Goal: Information Seeking & Learning: Check status

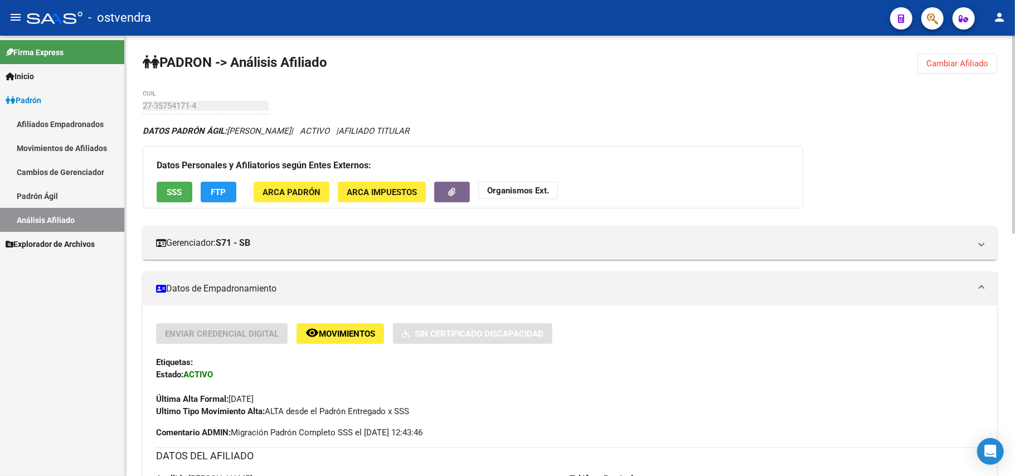
drag, startPoint x: 950, startPoint y: 67, endPoint x: 561, endPoint y: 57, distance: 389.2
click at [924, 61] on button "Cambiar Afiliado" at bounding box center [958, 64] width 80 height 20
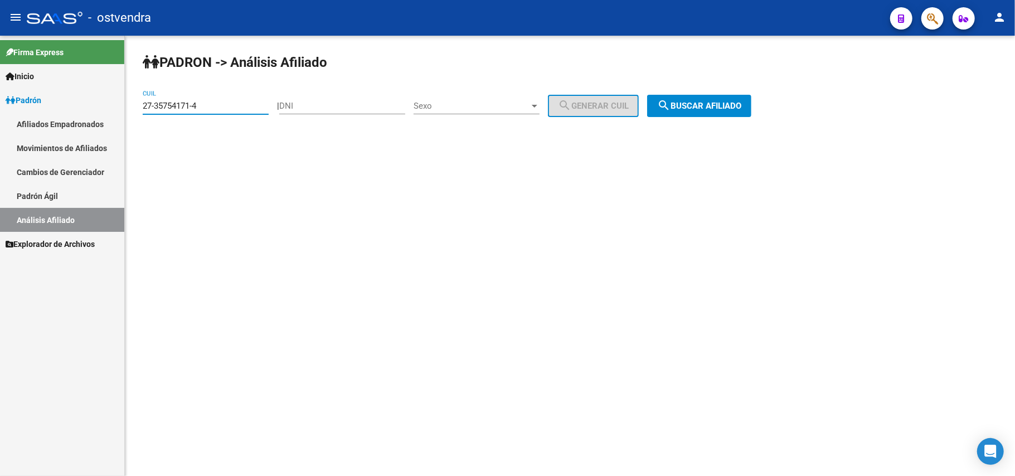
drag, startPoint x: 217, startPoint y: 104, endPoint x: 0, endPoint y: 99, distance: 216.9
click at [0, 99] on mat-sidenav-container "Firma Express Inicio Instructivos Contacto OS Padrón Afiliados Empadronados Mov…" at bounding box center [507, 256] width 1015 height 440
paste input "41388269"
click at [730, 106] on span "search Buscar afiliado" at bounding box center [699, 106] width 84 height 10
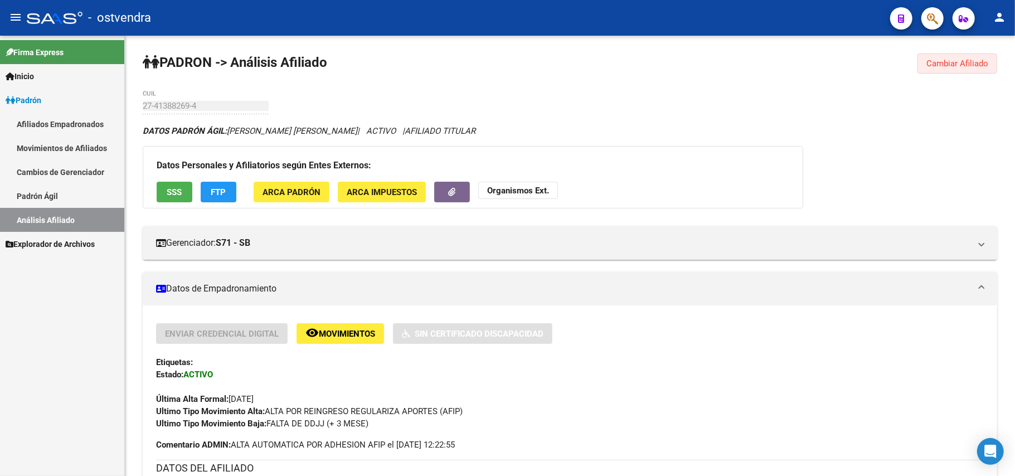
drag, startPoint x: 948, startPoint y: 68, endPoint x: 847, endPoint y: 80, distance: 101.6
click at [935, 68] on button "Cambiar Afiliado" at bounding box center [958, 64] width 80 height 20
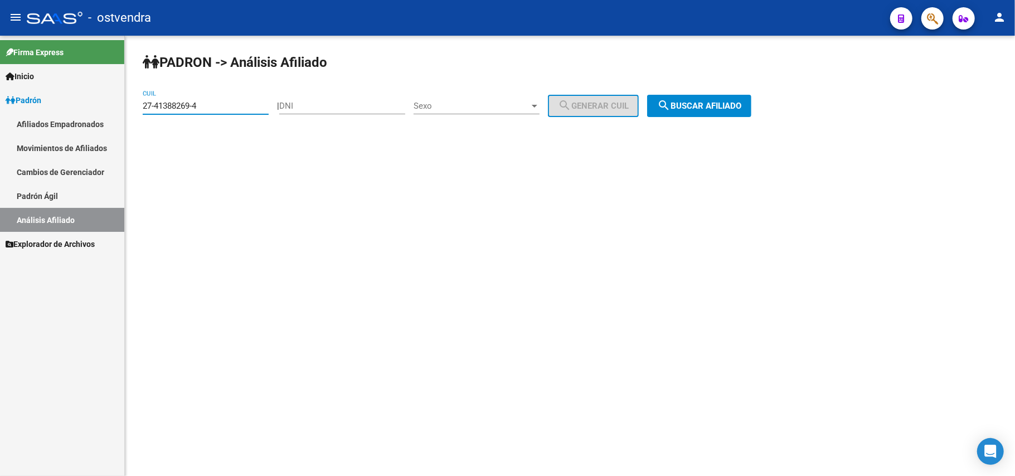
click at [229, 105] on input "27-41388269-4" at bounding box center [206, 106] width 126 height 10
drag, startPoint x: 207, startPoint y: 105, endPoint x: 12, endPoint y: 107, distance: 195.1
click at [4, 105] on mat-sidenav-container "Firma Express Inicio Instructivos Contacto OS Padrón Afiliados Empadronados Mov…" at bounding box center [507, 256] width 1015 height 440
click at [723, 109] on span "search Buscar afiliado" at bounding box center [699, 106] width 84 height 10
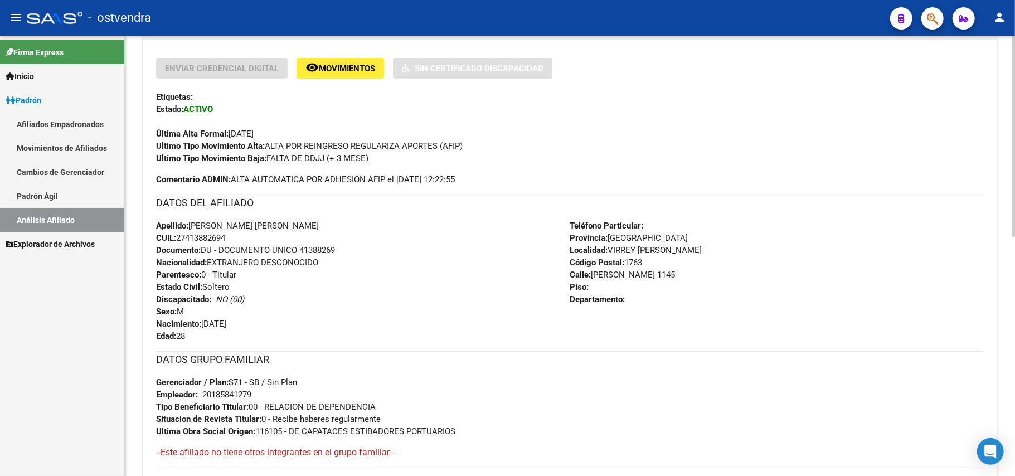
scroll to position [371, 0]
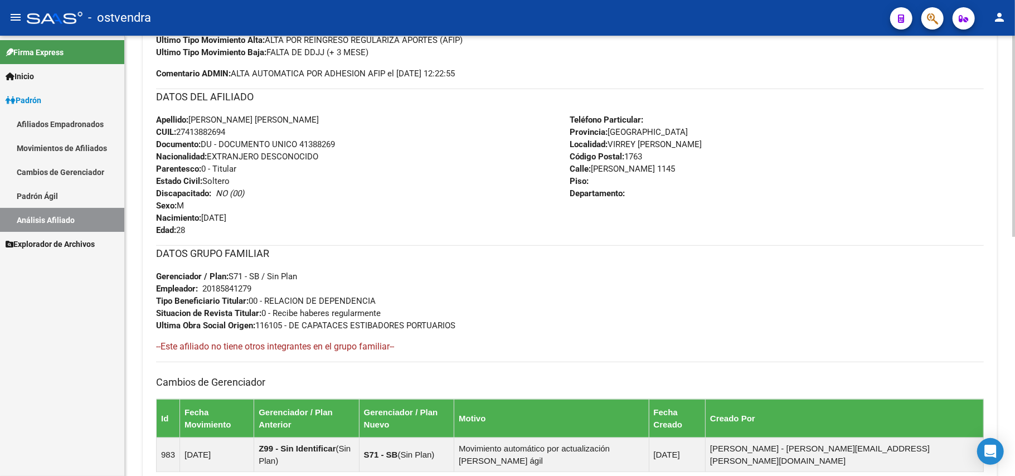
click at [474, 193] on div "Apellido: [PERSON_NAME] [PERSON_NAME]: 27413882694 Documento: DU - DOCUMENTO UN…" at bounding box center [363, 175] width 414 height 123
drag, startPoint x: 484, startPoint y: 220, endPoint x: 484, endPoint y: 229, distance: 8.9
click at [484, 229] on div "Apellido: [PERSON_NAME] [PERSON_NAME]: 27413882694 Documento: DU - DOCUMENTO UN…" at bounding box center [363, 175] width 414 height 123
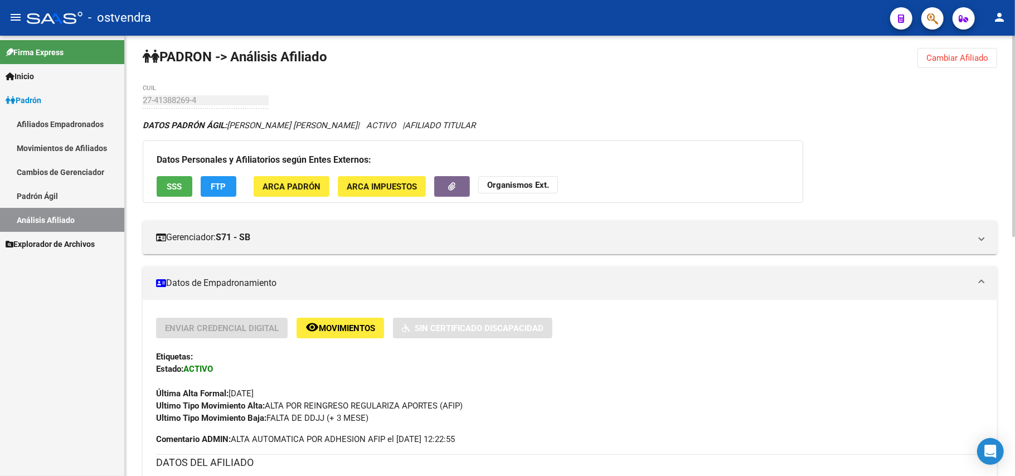
scroll to position [0, 0]
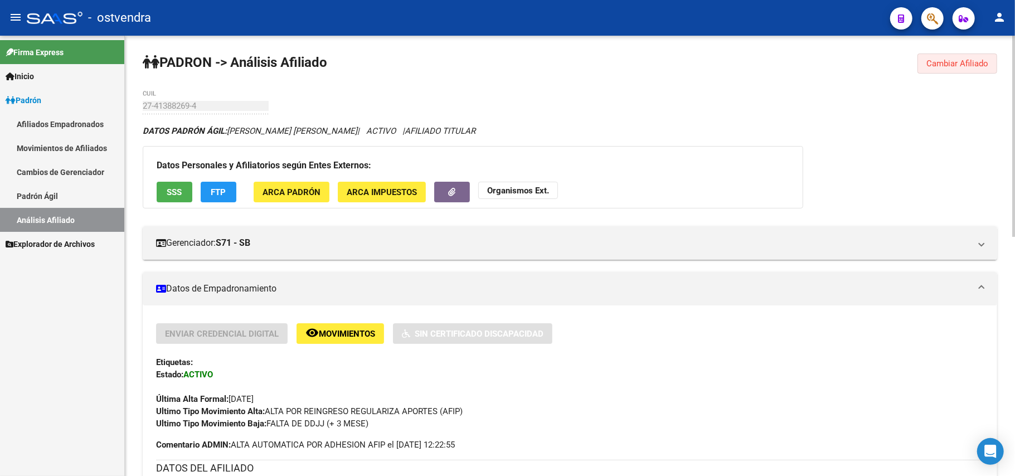
drag, startPoint x: 970, startPoint y: 63, endPoint x: 931, endPoint y: 61, distance: 39.6
click at [969, 63] on span "Cambiar Afiliado" at bounding box center [957, 64] width 62 height 10
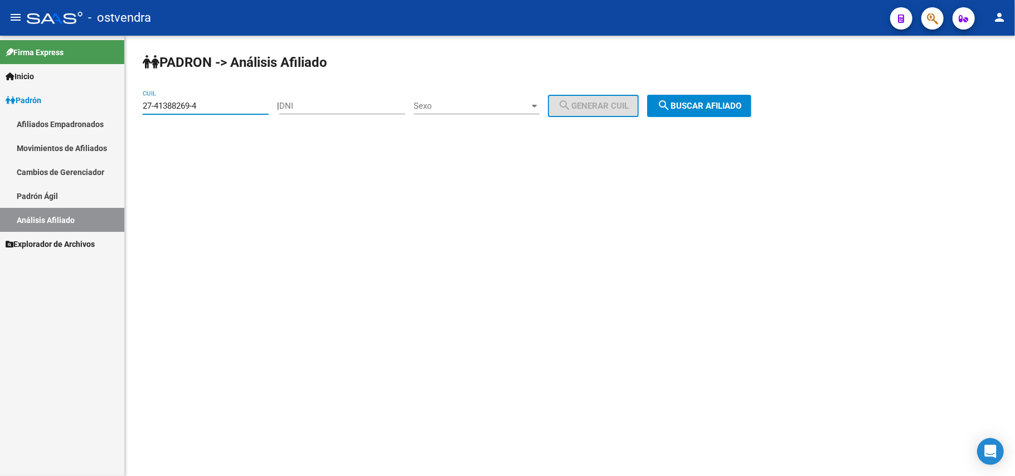
drag, startPoint x: 219, startPoint y: 103, endPoint x: 227, endPoint y: 104, distance: 8.4
click at [220, 103] on input "27-41388269-4" at bounding box center [206, 106] width 126 height 10
drag, startPoint x: 227, startPoint y: 104, endPoint x: 52, endPoint y: 119, distance: 176.2
click at [4, 117] on mat-sidenav-container "Firma Express Inicio Instructivos Contacto OS Padrón Afiliados Empadronados Mov…" at bounding box center [507, 256] width 1015 height 440
paste input "0-45823615-2"
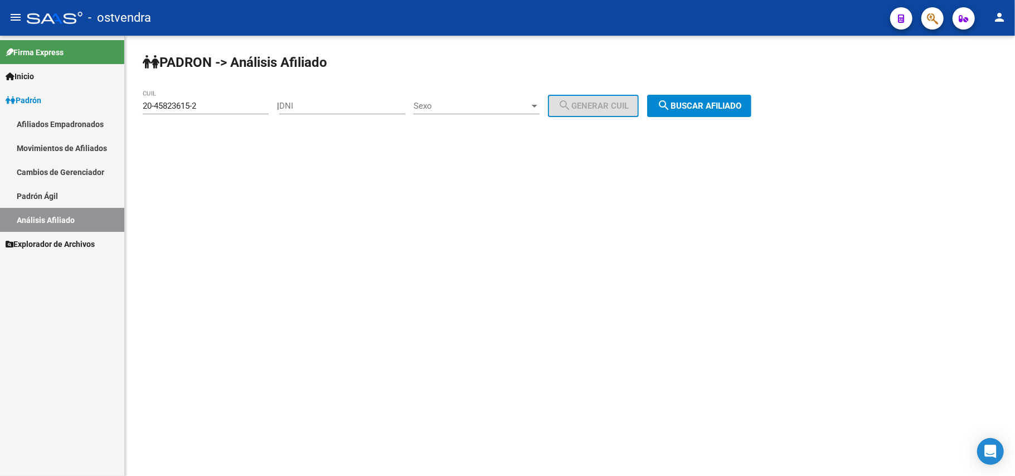
click at [674, 122] on div "PADRON -> Análisis Afiliado 20-45823615-2 CUIL | DNI Sexo Sexo search Generar C…" at bounding box center [570, 94] width 890 height 117
click at [703, 98] on div "PADRON -> Análisis Afiliado 20-45823615-2 CUIL | DNI Sexo Sexo search Generar C…" at bounding box center [570, 94] width 890 height 117
click at [706, 105] on span "search Buscar afiliado" at bounding box center [699, 106] width 84 height 10
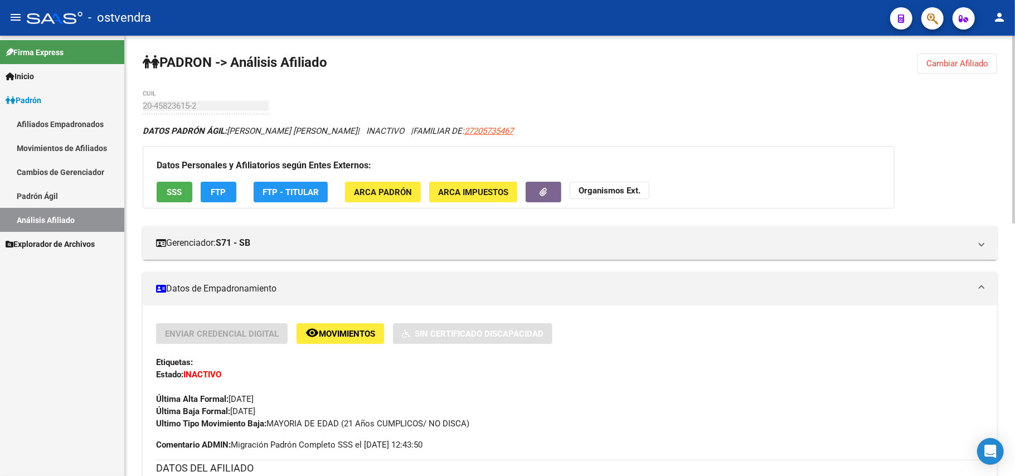
drag, startPoint x: 939, startPoint y: 72, endPoint x: 901, endPoint y: 69, distance: 38.6
click at [938, 71] on button "Cambiar Afiliado" at bounding box center [958, 64] width 80 height 20
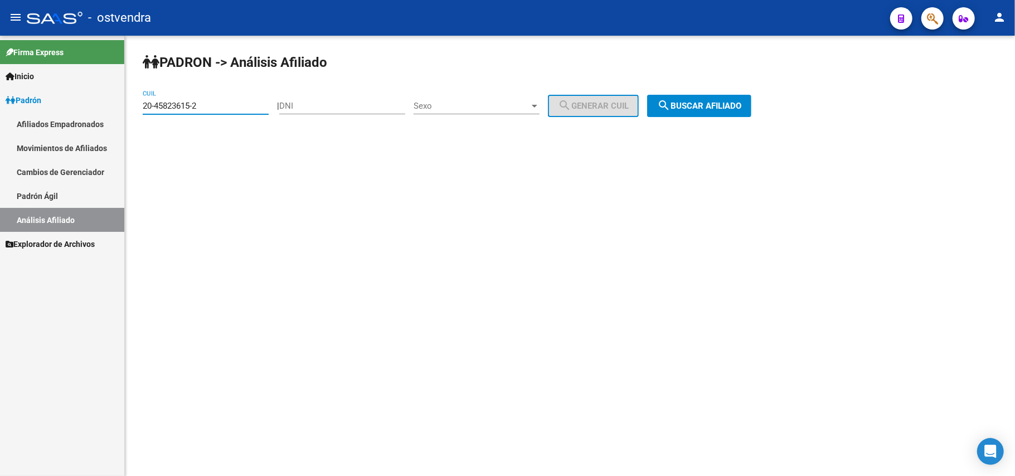
drag, startPoint x: 224, startPoint y: 104, endPoint x: 215, endPoint y: 105, distance: 9.1
click at [217, 105] on input "20-45823615-2" at bounding box center [206, 106] width 126 height 10
drag, startPoint x: 114, startPoint y: 109, endPoint x: 0, endPoint y: 138, distance: 117.9
click at [0, 138] on mat-sidenav-container "Firma Express Inicio Instructivos Contacto OS Padrón Afiliados Empadronados Mov…" at bounding box center [507, 256] width 1015 height 440
paste input "57595169-5"
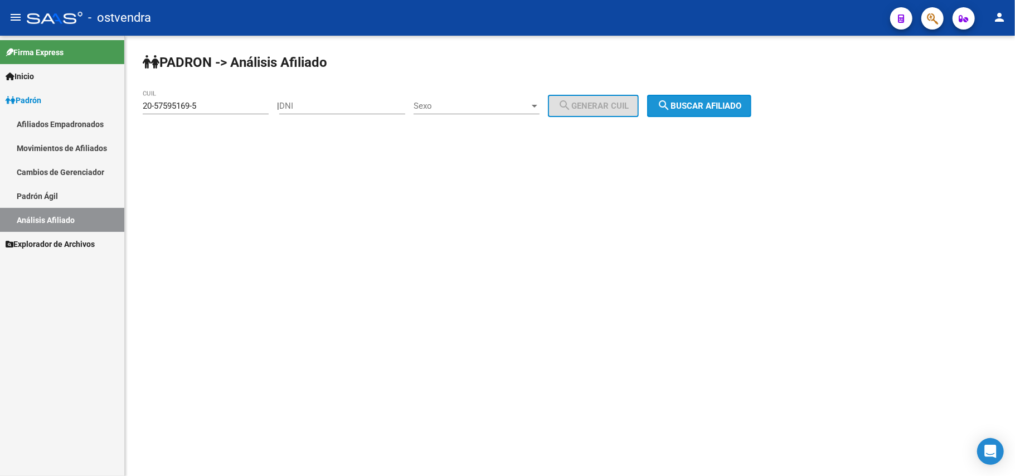
click at [712, 108] on span "search Buscar afiliado" at bounding box center [699, 106] width 84 height 10
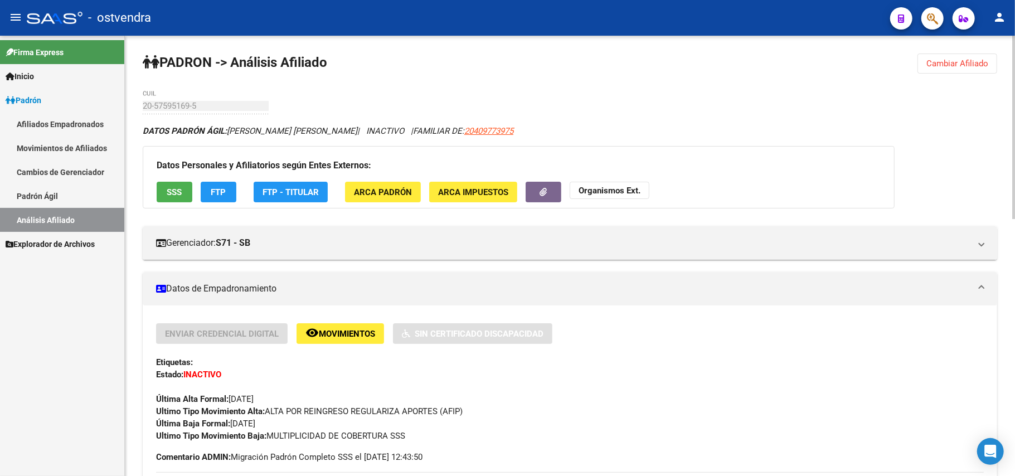
click at [935, 70] on button "Cambiar Afiliado" at bounding box center [958, 64] width 80 height 20
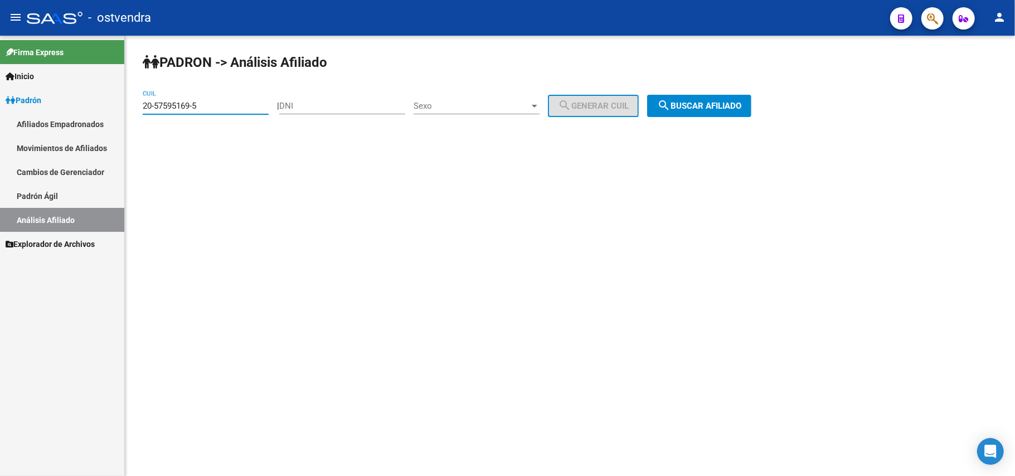
click at [221, 108] on input "20-57595169-5" at bounding box center [206, 106] width 126 height 10
drag, startPoint x: 221, startPoint y: 108, endPoint x: 27, endPoint y: 114, distance: 194.6
click at [5, 111] on mat-sidenav-container "Firma Express Inicio Instructivos Contacto OS Padrón Afiliados Empadronados Mov…" at bounding box center [507, 256] width 1015 height 440
paste input "40977397"
drag, startPoint x: 724, startPoint y: 99, endPoint x: 725, endPoint y: 94, distance: 5.7
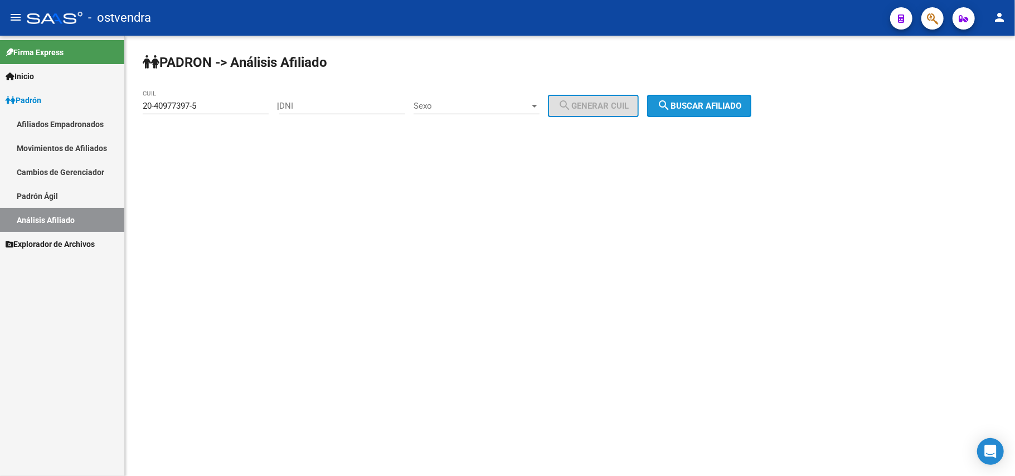
click at [725, 96] on button "search Buscar afiliado" at bounding box center [699, 106] width 104 height 22
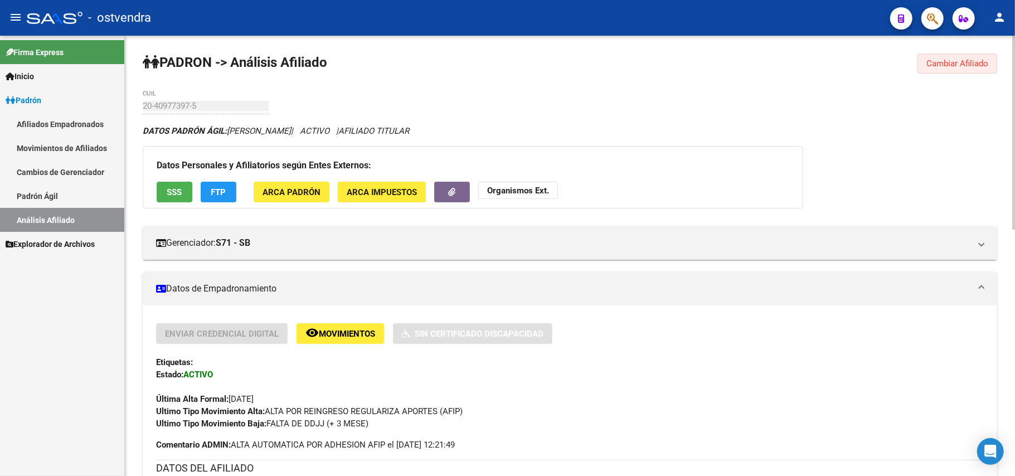
click at [941, 59] on span "Cambiar Afiliado" at bounding box center [957, 64] width 62 height 10
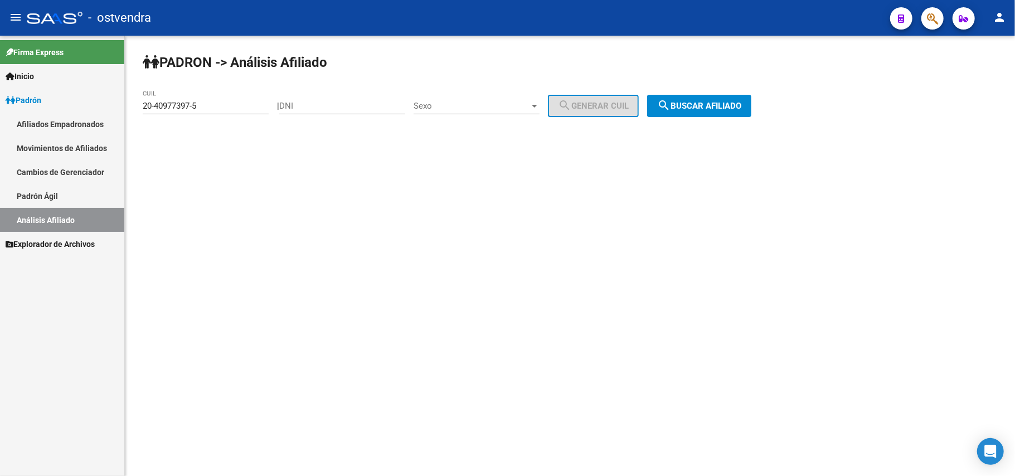
click at [719, 113] on div "PADRON -> Análisis Afiliado 20-40977397-5 CUIL | DNI Sexo Sexo search Generar C…" at bounding box center [570, 94] width 890 height 117
click at [719, 111] on button "search Buscar afiliado" at bounding box center [699, 106] width 104 height 22
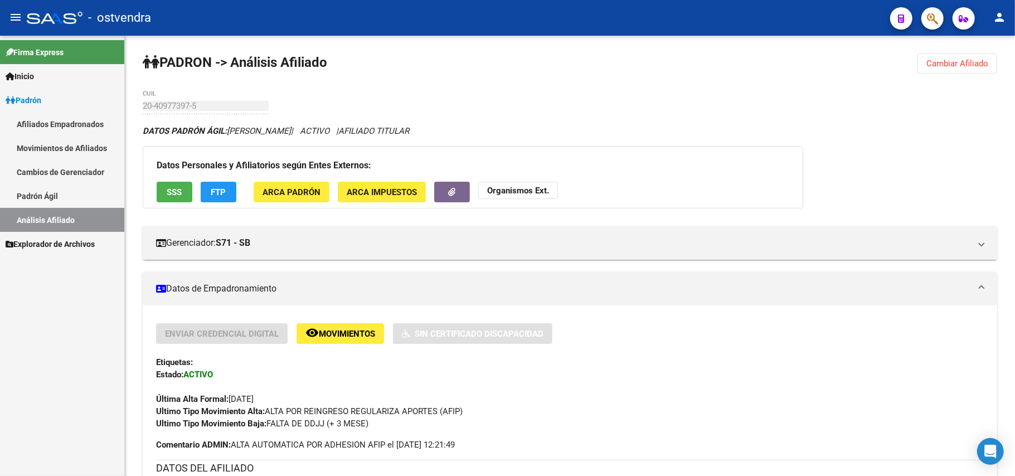
drag, startPoint x: 957, startPoint y: 62, endPoint x: 502, endPoint y: 90, distance: 456.2
click at [981, 69] on button "Cambiar Afiliado" at bounding box center [958, 64] width 80 height 20
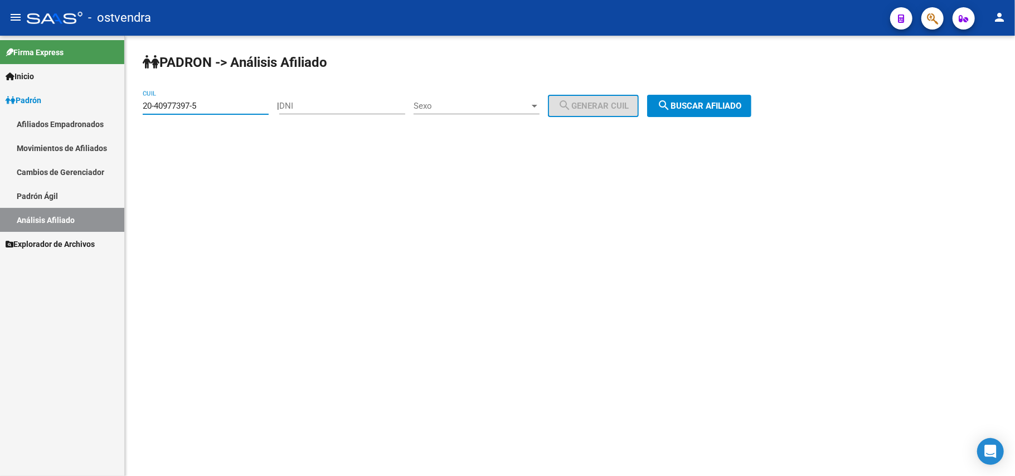
drag, startPoint x: 208, startPoint y: 105, endPoint x: 0, endPoint y: 104, distance: 207.9
click at [0, 104] on mat-sidenav-container "Firma Express Inicio Instructivos Contacto OS Padrón Afiliados Empadronados Mov…" at bounding box center [507, 256] width 1015 height 440
paste input "57595169"
type input "20-57595169-5"
click at [707, 101] on span "search Buscar afiliado" at bounding box center [699, 106] width 84 height 10
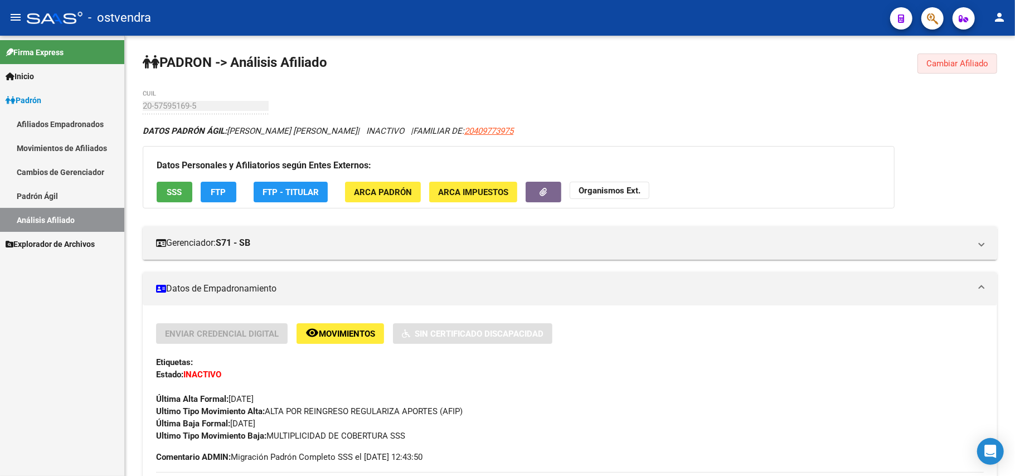
drag, startPoint x: 948, startPoint y: 67, endPoint x: 771, endPoint y: 92, distance: 178.5
click at [947, 68] on button "Cambiar Afiliado" at bounding box center [958, 64] width 80 height 20
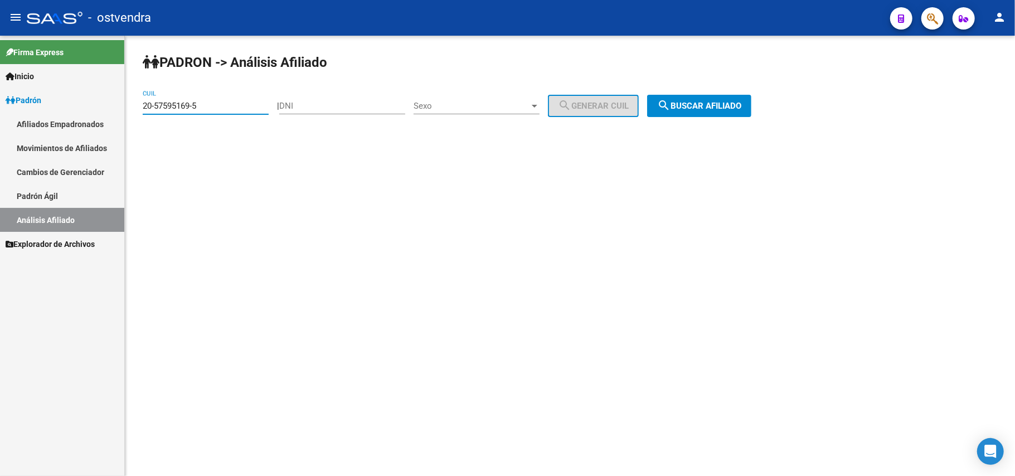
click at [241, 101] on input "20-57595169-5" at bounding box center [206, 106] width 126 height 10
drag, startPoint x: 241, startPoint y: 101, endPoint x: 0, endPoint y: 115, distance: 241.2
click at [0, 115] on mat-sidenav-container "Firma Express Inicio Instructivos Contacto OS Padrón Afiliados Empadronados Mov…" at bounding box center [507, 256] width 1015 height 440
paste input "27-25097950-4"
click at [736, 104] on span "search Buscar afiliado" at bounding box center [699, 106] width 84 height 10
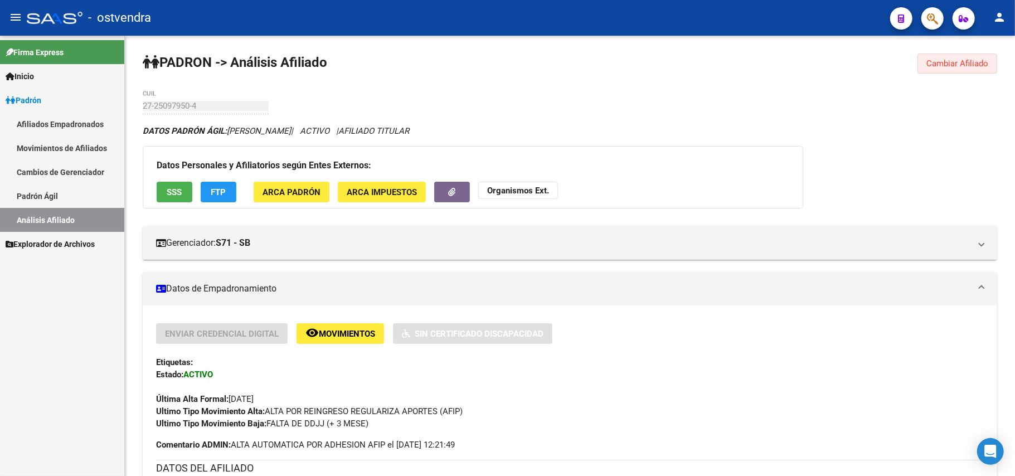
click at [942, 60] on span "Cambiar Afiliado" at bounding box center [957, 64] width 62 height 10
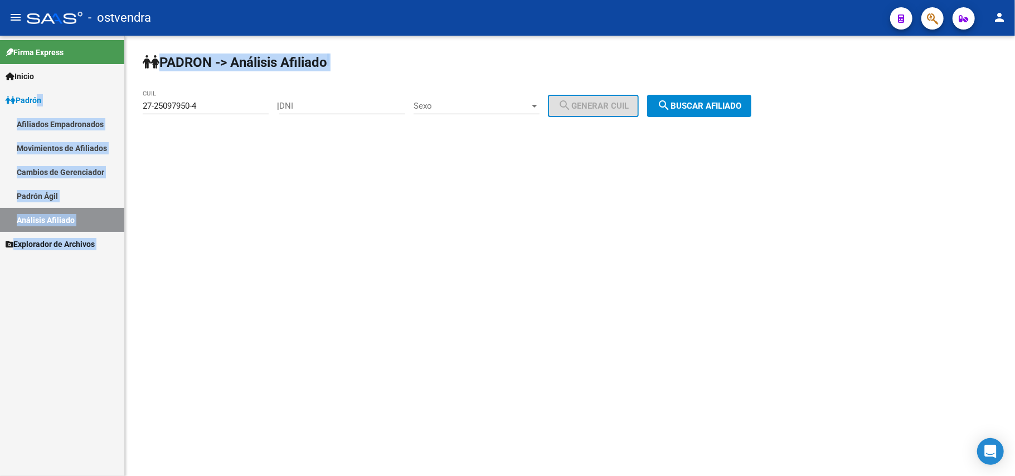
drag, startPoint x: 225, startPoint y: 99, endPoint x: 65, endPoint y: 97, distance: 160.0
click at [29, 101] on mat-sidenav-container "Firma Express Inicio Instructivos Contacto OS Padrón Afiliados Empadronados Mov…" at bounding box center [507, 256] width 1015 height 440
click at [258, 97] on div "27-25097950-4 CUIL" at bounding box center [206, 102] width 126 height 24
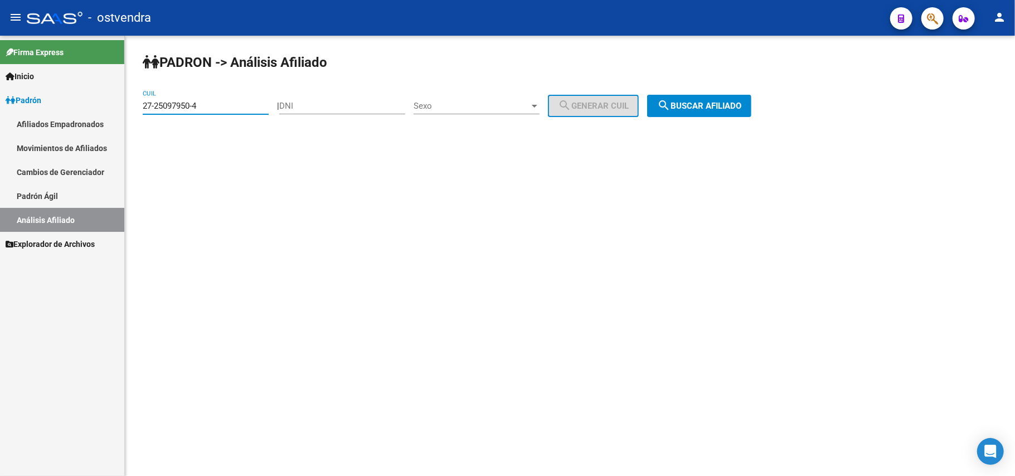
drag, startPoint x: 212, startPoint y: 107, endPoint x: 9, endPoint y: 105, distance: 203.5
click at [9, 105] on mat-sidenav-container "Firma Express Inicio Instructivos Contacto OS Padrón Afiliados Empadronados Mov…" at bounding box center [507, 256] width 1015 height 440
paste input
type input "27-25097950-4"
click at [697, 110] on span "search Buscar afiliado" at bounding box center [699, 106] width 84 height 10
